Goal: Communication & Community: Answer question/provide support

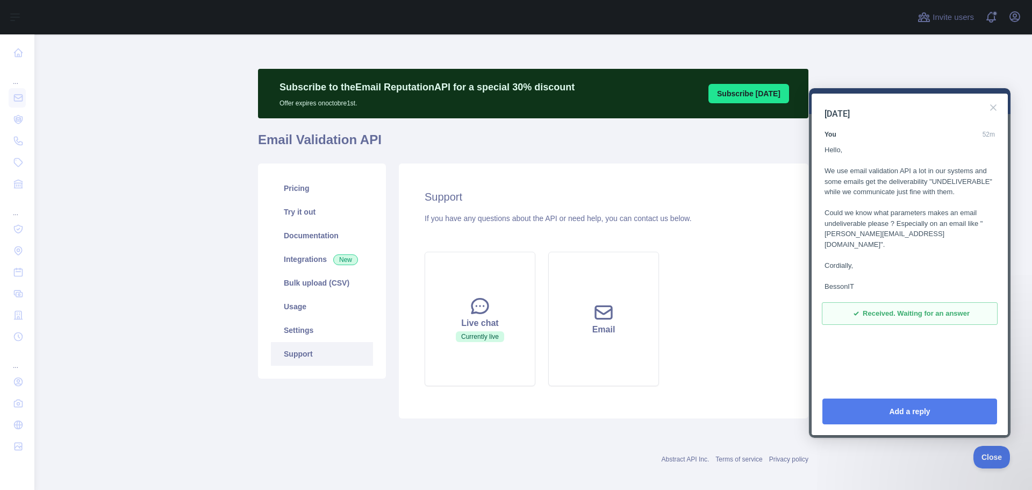
click at [1000, 116] on div "[DATE] You 52m Hello, We use email validation API a lot in our systems and some…" at bounding box center [910, 241] width 196 height 294
click at [995, 112] on button "Close" at bounding box center [993, 107] width 17 height 17
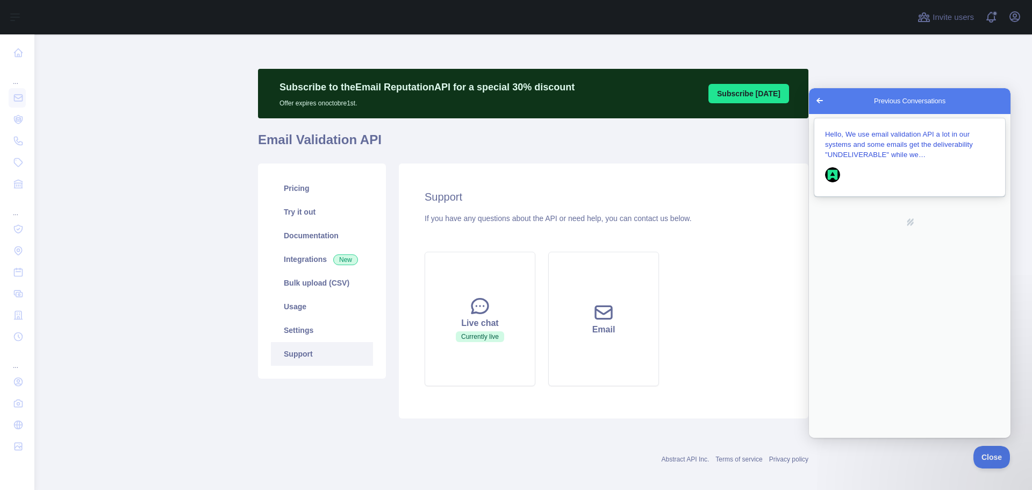
click at [889, 158] on span "Hello, We use email validation API a lot in our systems and some emails get the…" at bounding box center [899, 144] width 148 height 28
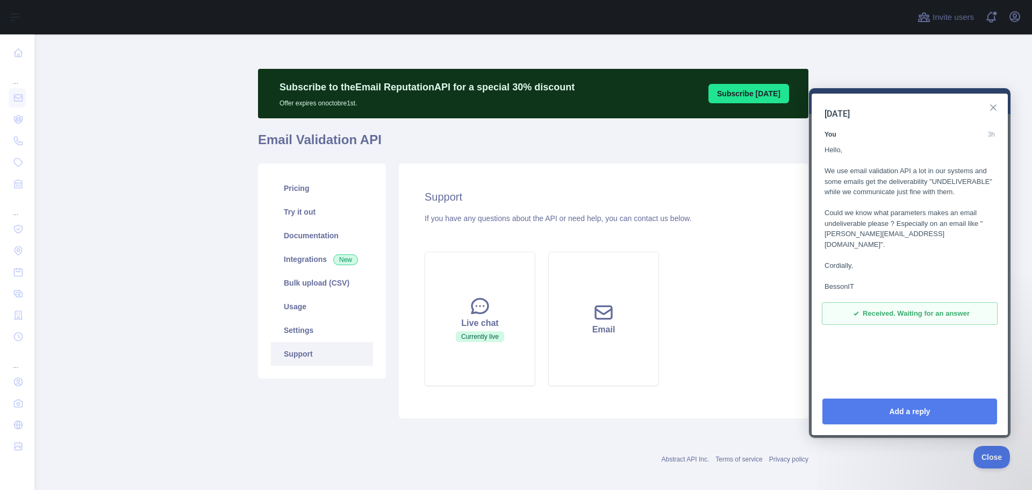
click at [991, 113] on button "Close" at bounding box center [993, 107] width 17 height 17
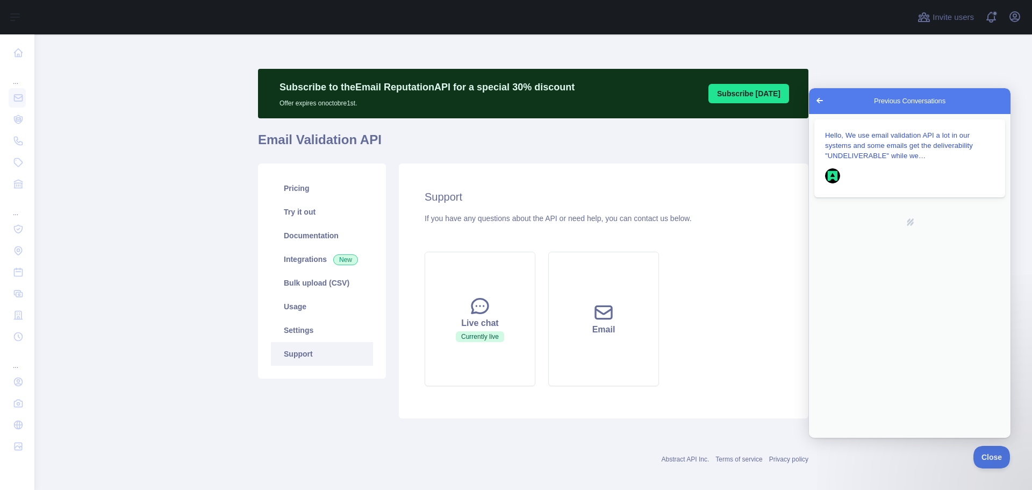
click at [818, 100] on span "Go back" at bounding box center [820, 100] width 13 height 13
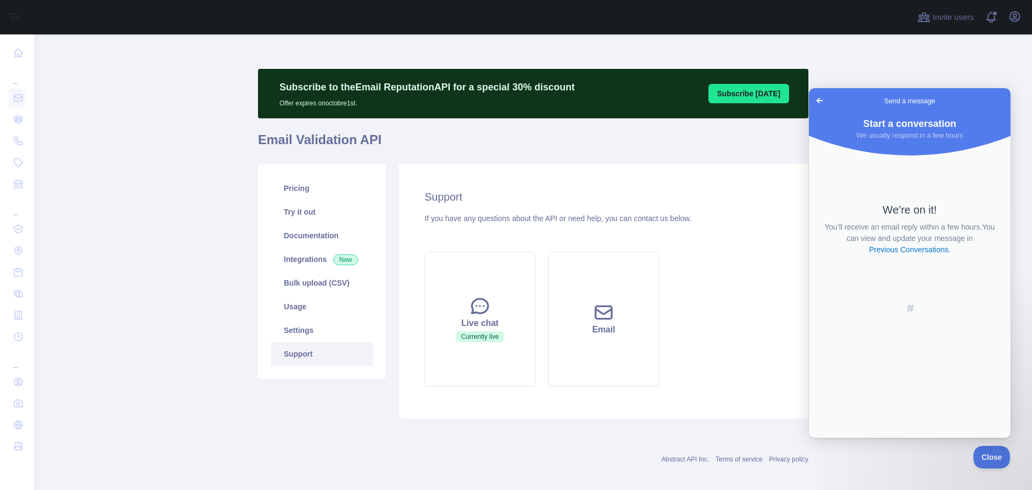
click at [819, 105] on span "Go back" at bounding box center [820, 100] width 13 height 13
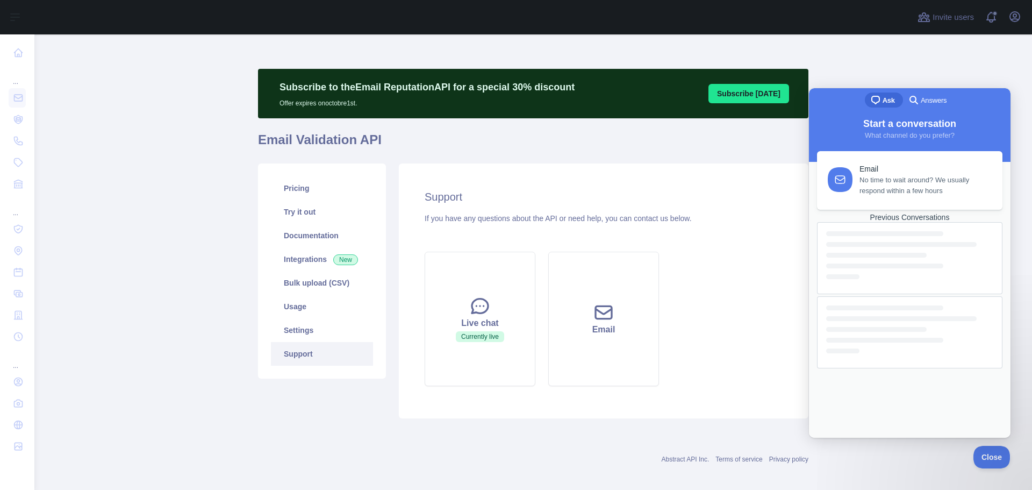
click at [928, 103] on span "Answers" at bounding box center [934, 100] width 26 height 11
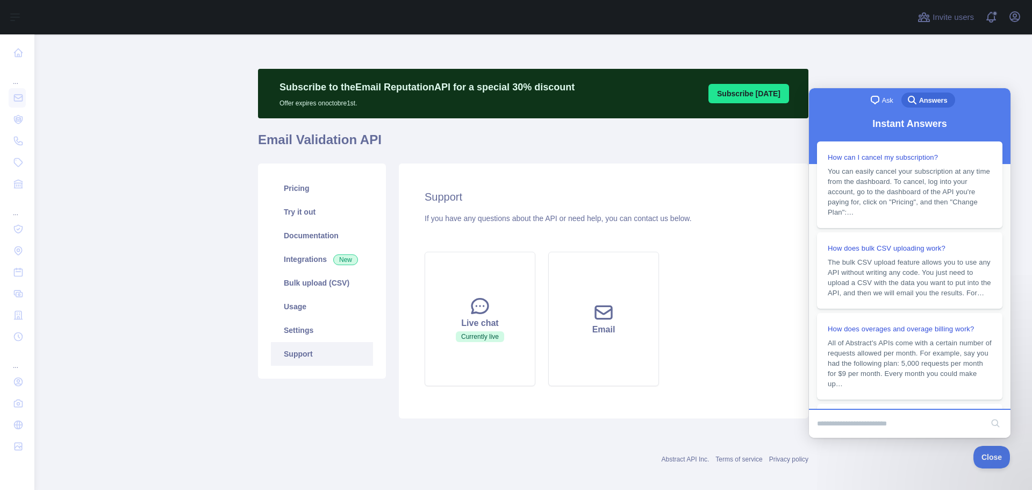
click at [882, 98] on span "Ask" at bounding box center [887, 100] width 11 height 11
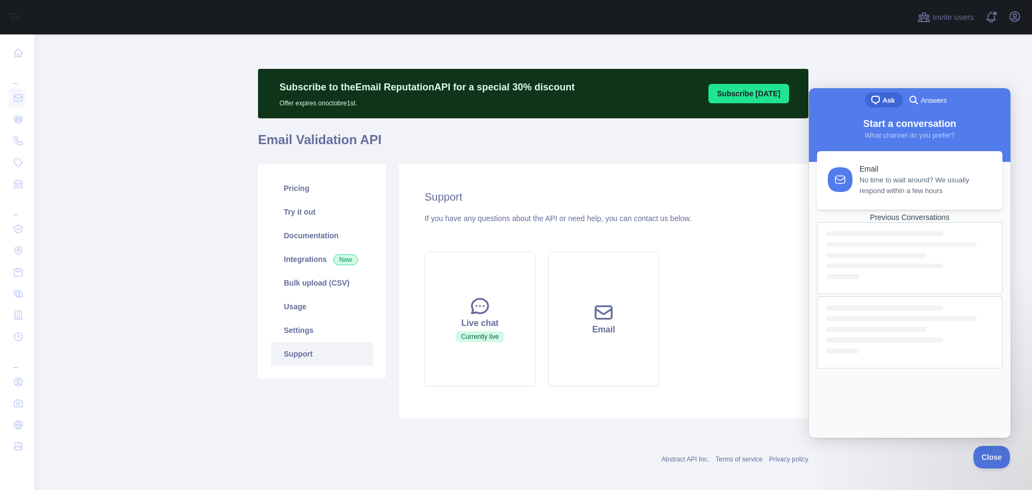
scroll to position [8, 0]
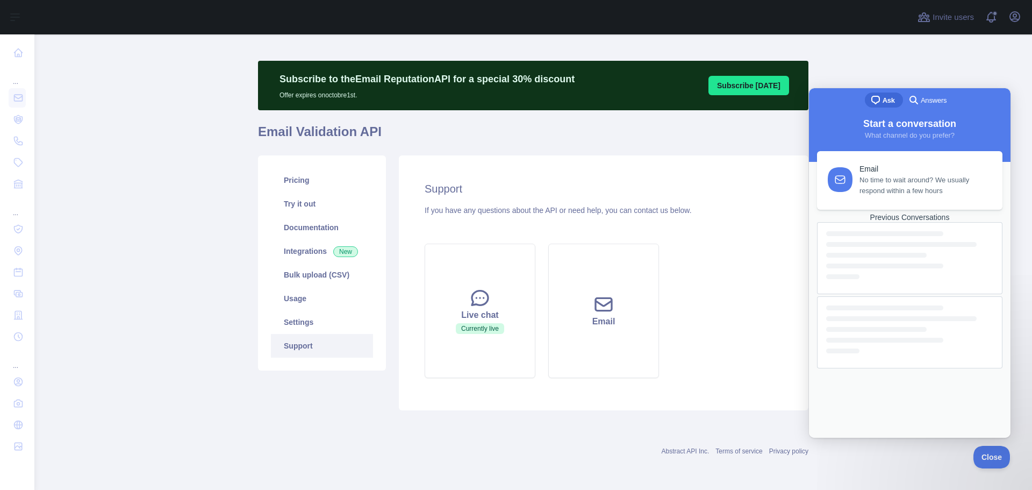
click at [917, 370] on div "Previous Conversations" at bounding box center [910, 292] width 186 height 158
click at [910, 222] on div "Previous Conversations" at bounding box center [910, 217] width 186 height 9
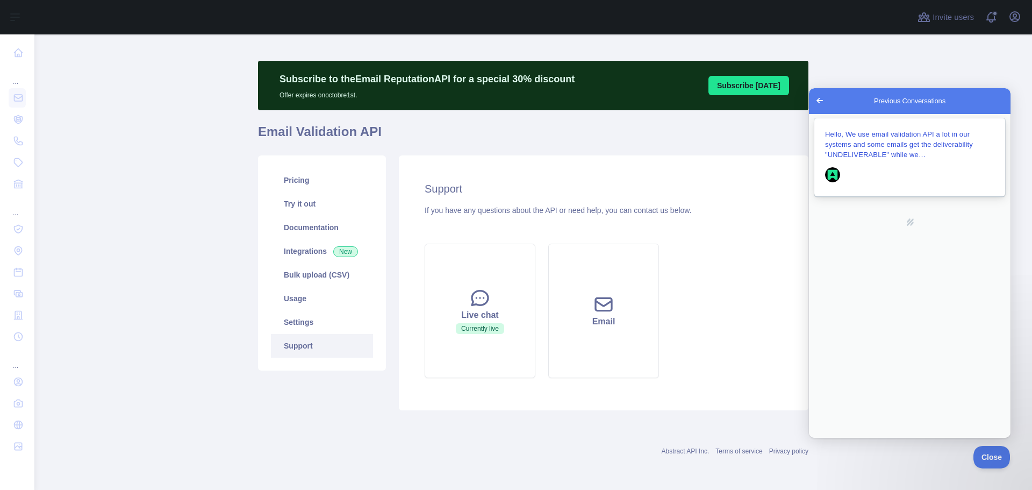
click at [926, 145] on span "Hello, We use email validation API a lot in our systems and some emails get the…" at bounding box center [899, 144] width 148 height 28
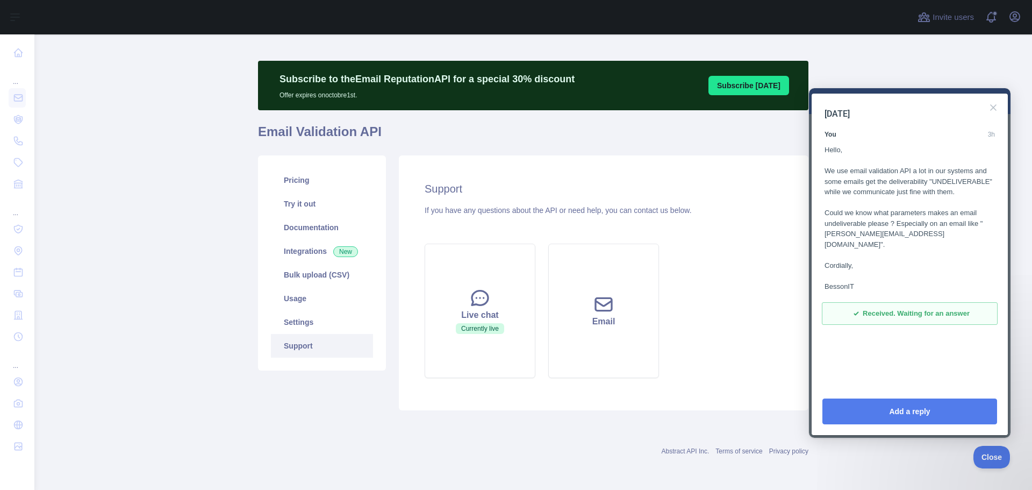
click at [988, 73] on main "Subscribe to the Email Reputation API for a special 30 % discount Offer expires…" at bounding box center [533, 261] width 998 height 455
click at [994, 112] on button "Close" at bounding box center [993, 107] width 17 height 17
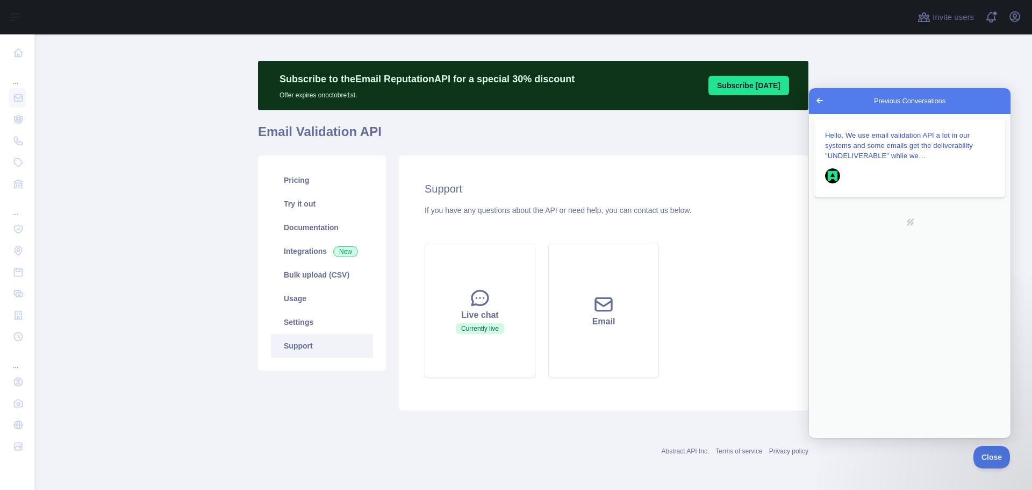
click at [814, 105] on span "Go back" at bounding box center [820, 100] width 13 height 13
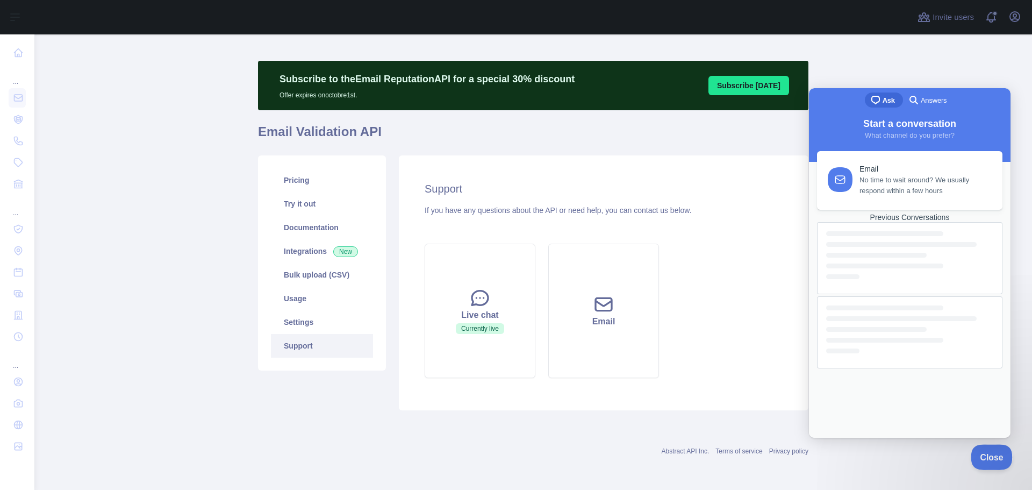
click at [978, 456] on span "Close" at bounding box center [989, 456] width 37 height 8
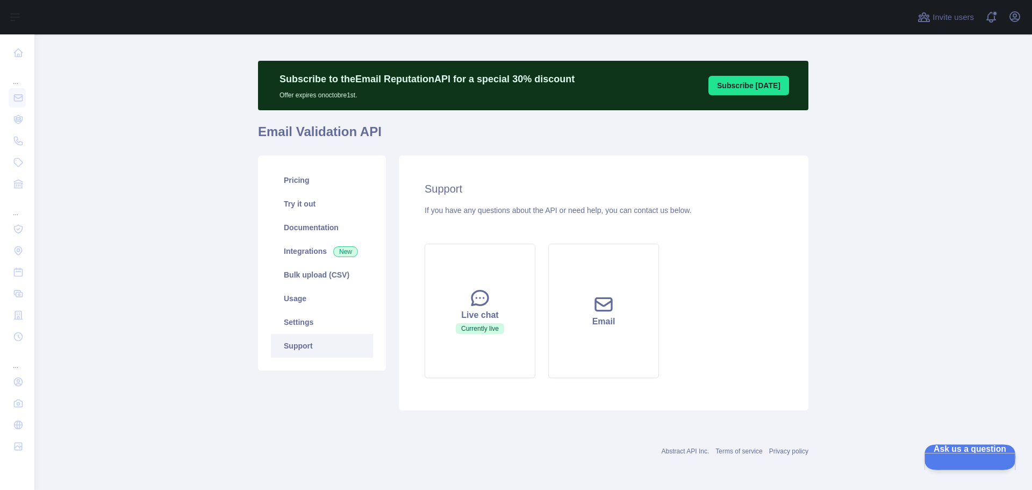
click at [964, 452] on span "Ask us a question" at bounding box center [964, 448] width 81 height 8
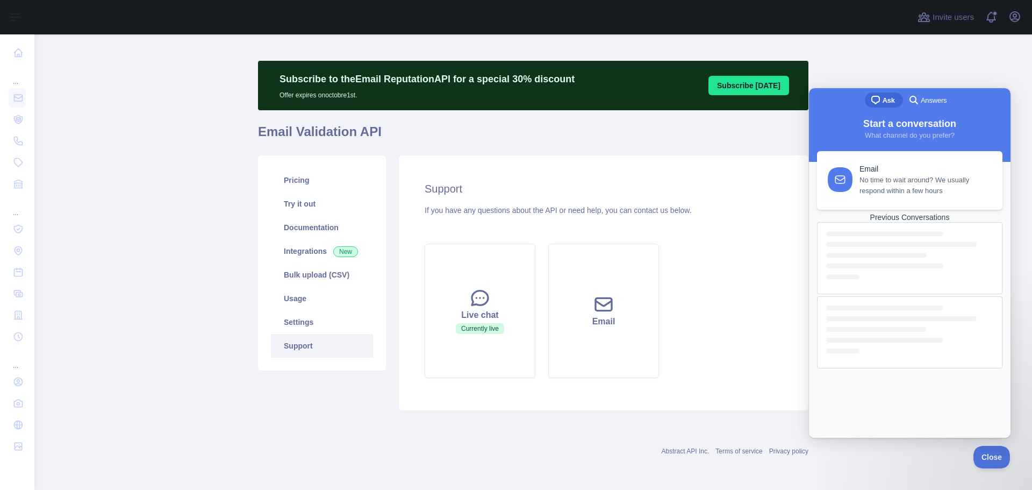
click at [916, 222] on div "Previous Conversations" at bounding box center [910, 217] width 186 height 9
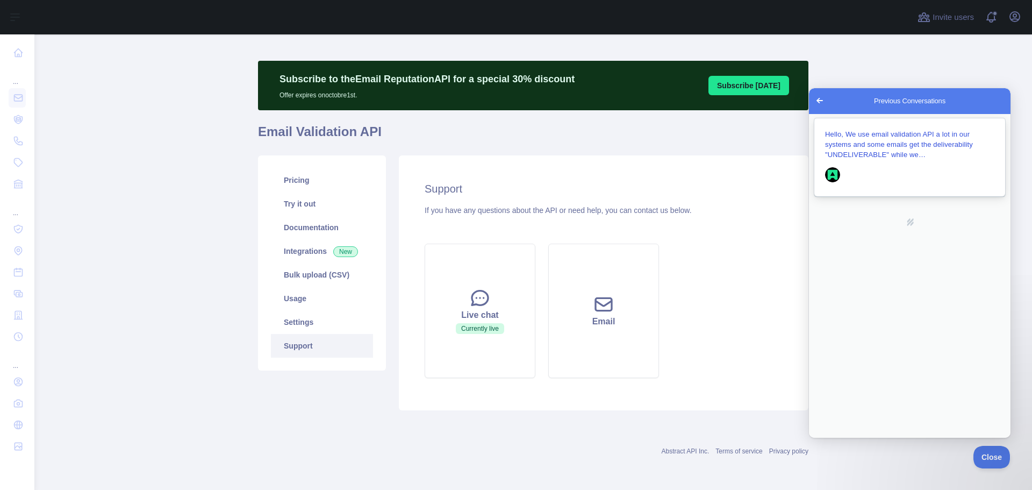
click at [890, 148] on span "Hello, We use email validation API a lot in our systems and some emails get the…" at bounding box center [899, 144] width 148 height 28
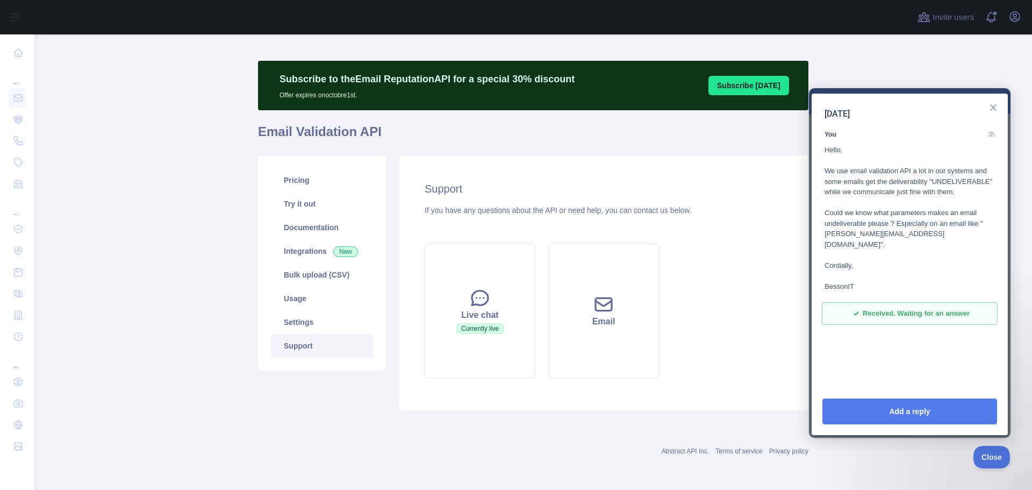
click at [995, 104] on button "Close" at bounding box center [993, 107] width 17 height 17
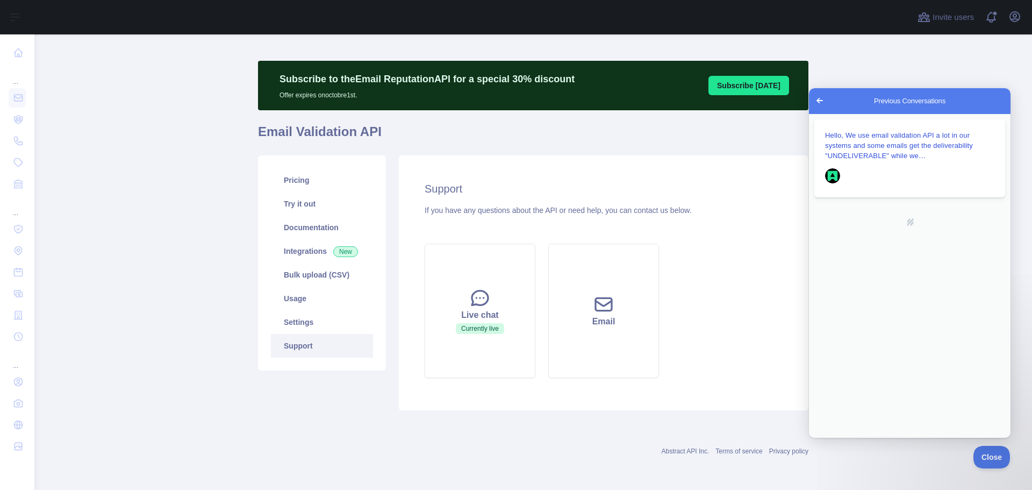
click at [876, 73] on main "Subscribe to the Email Reputation API for a special 30 % discount Offer expires…" at bounding box center [533, 261] width 998 height 455
